Goal: Information Seeking & Learning: Find specific fact

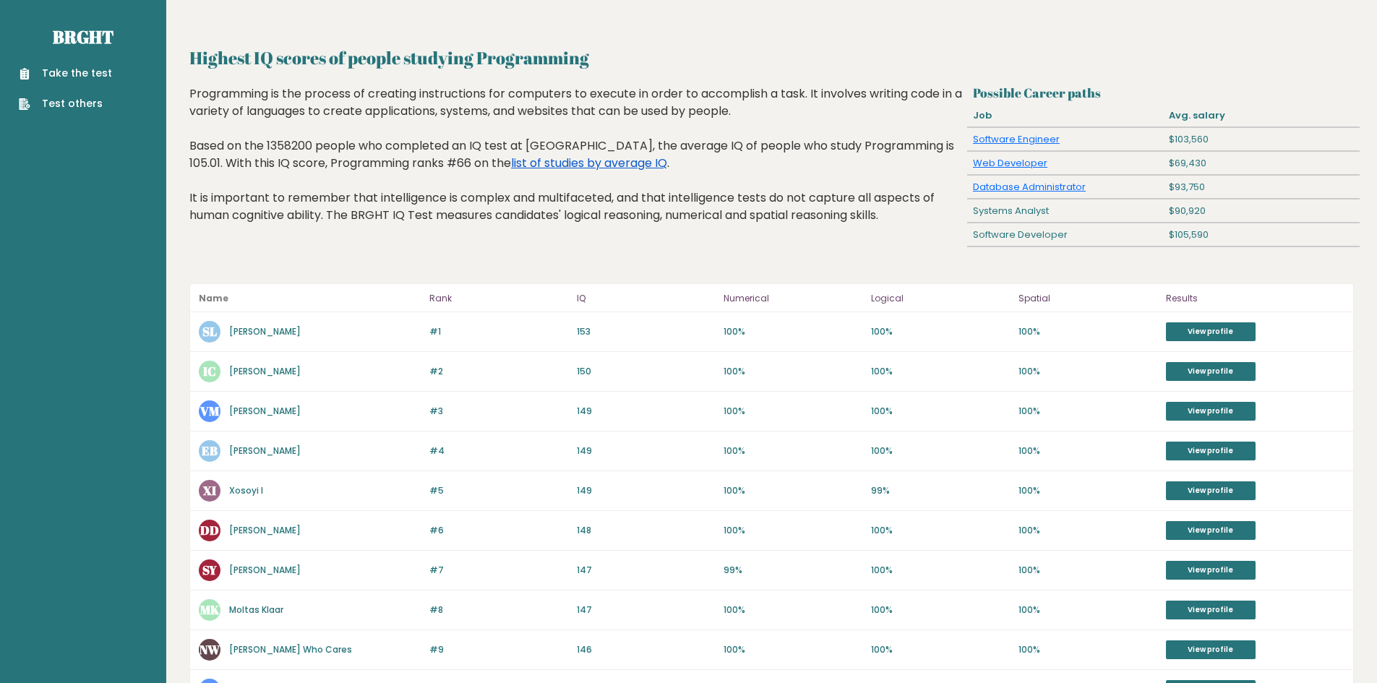
click at [511, 163] on link "list of studies by average IQ" at bounding box center [589, 163] width 156 height 17
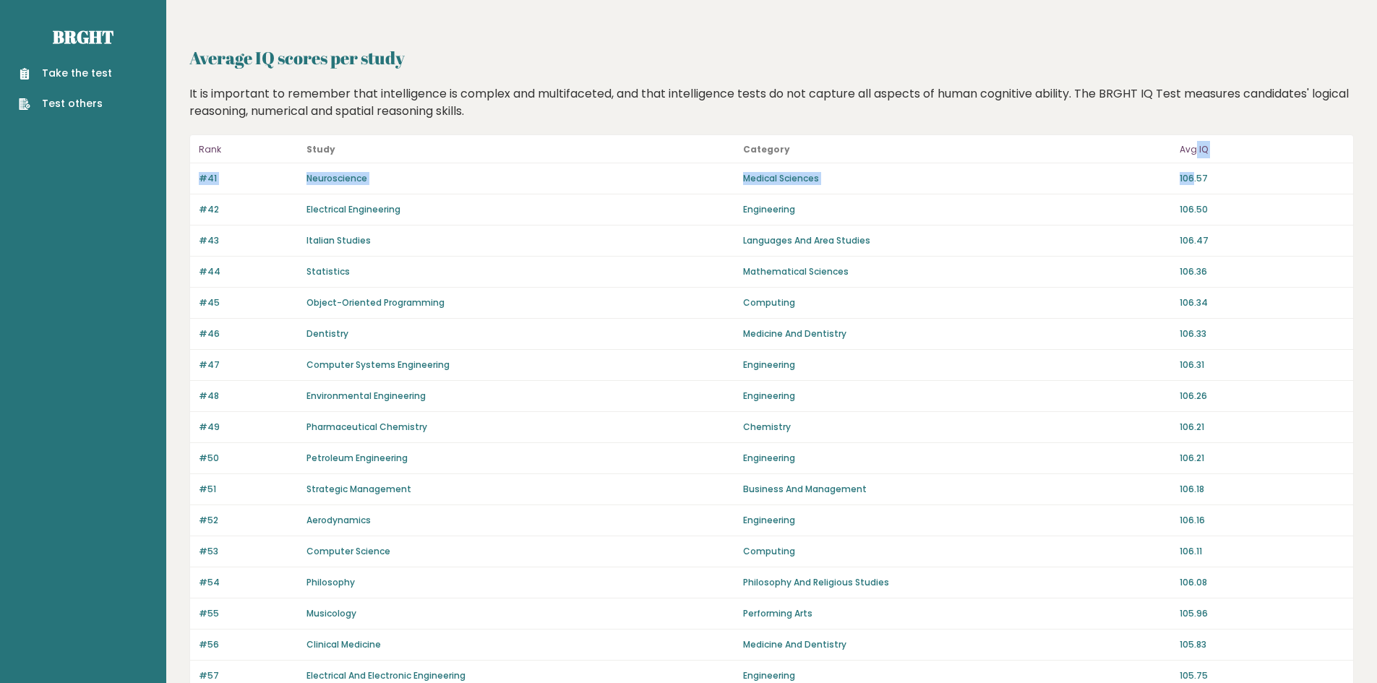
drag, startPoint x: 1194, startPoint y: 147, endPoint x: 1191, endPoint y: 170, distance: 23.3
click at [1191, 170] on div "#41 Neuroscience Medical Sciences 106.57" at bounding box center [771, 178] width 1163 height 31
click at [1191, 150] on p "Avg IQ" at bounding box center [1262, 149] width 165 height 17
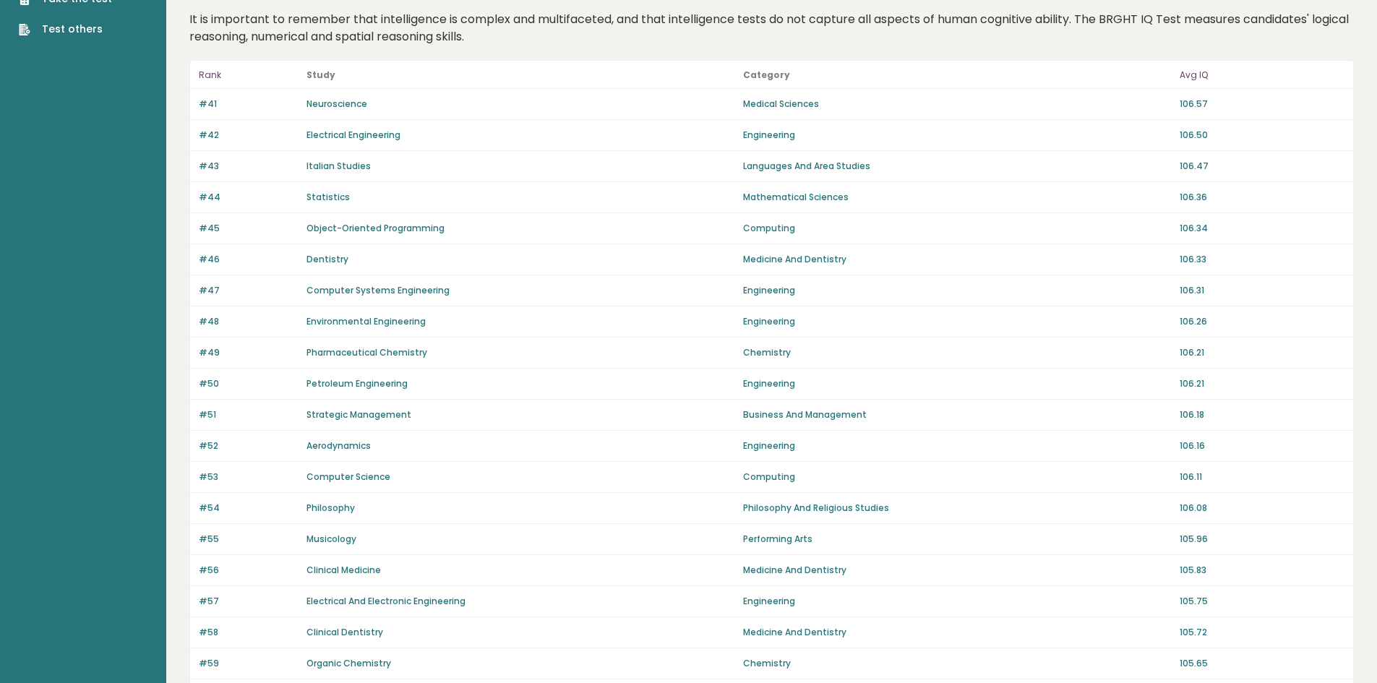
scroll to position [72, 0]
